Goal: Task Accomplishment & Management: Use online tool/utility

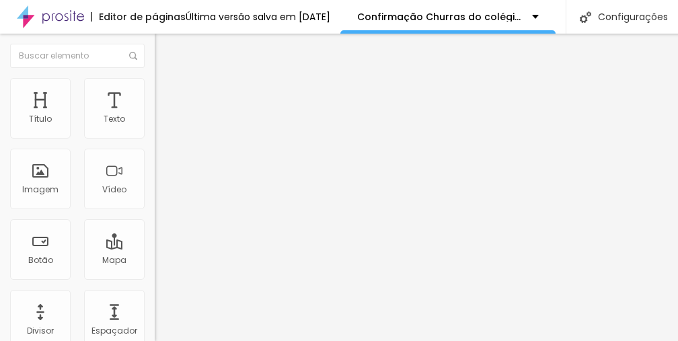
click at [155, 116] on span "Trocar imagem" at bounding box center [191, 109] width 73 height 11
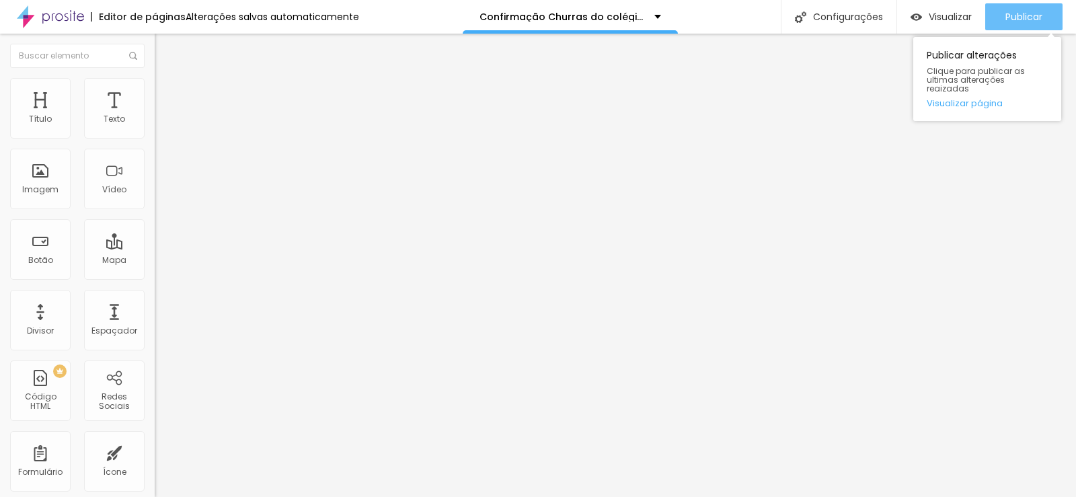
click at [995, 13] on button "Publicar" at bounding box center [1023, 16] width 77 height 27
